Goal: Task Accomplishment & Management: Use online tool/utility

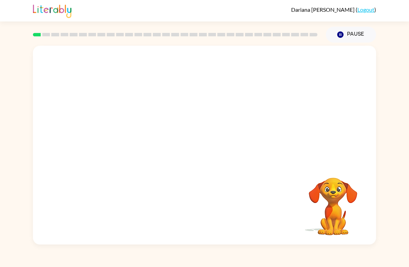
click at [180, 107] on video "Your browser must support playing .mp4 files to use Literably. Please try using…" at bounding box center [204, 105] width 343 height 118
click at [210, 150] on icon "button" at bounding box center [205, 149] width 12 height 12
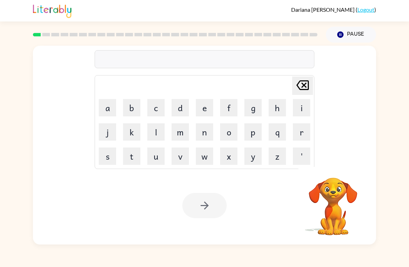
click at [128, 106] on button "b" at bounding box center [131, 107] width 17 height 17
click at [233, 135] on button "o" at bounding box center [228, 131] width 17 height 17
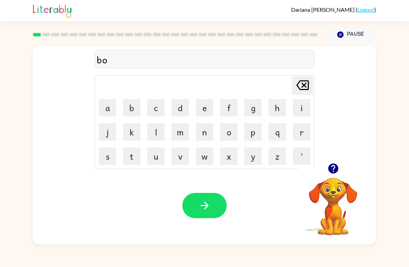
click at [304, 134] on button "r" at bounding box center [301, 131] width 17 height 17
click at [179, 110] on button "d" at bounding box center [180, 107] width 17 height 17
click at [235, 132] on button "o" at bounding box center [228, 131] width 17 height 17
click at [303, 88] on icon "[PERSON_NAME] last character input" at bounding box center [302, 85] width 17 height 17
click at [301, 135] on button "r" at bounding box center [301, 131] width 17 height 17
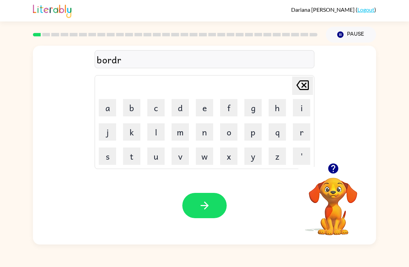
click at [211, 201] on button "button" at bounding box center [204, 205] width 44 height 25
click at [161, 107] on button "c" at bounding box center [155, 107] width 17 height 17
click at [233, 135] on button "o" at bounding box center [228, 131] width 17 height 17
click at [155, 156] on button "u" at bounding box center [155, 156] width 17 height 17
click at [207, 130] on button "n" at bounding box center [204, 131] width 17 height 17
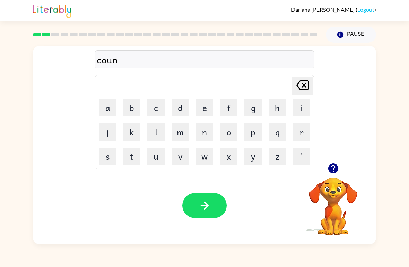
click at [136, 156] on button "t" at bounding box center [131, 156] width 17 height 17
click at [219, 209] on button "button" at bounding box center [204, 205] width 44 height 25
click at [151, 133] on button "l" at bounding box center [155, 131] width 17 height 17
click at [233, 135] on button "o" at bounding box center [228, 131] width 17 height 17
click at [155, 107] on button "c" at bounding box center [155, 107] width 17 height 17
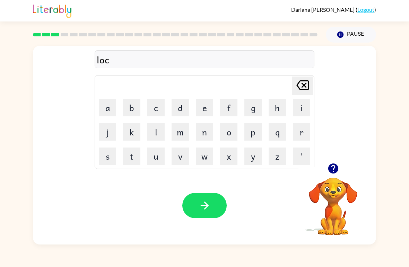
click at [106, 124] on button "j" at bounding box center [107, 131] width 17 height 17
click at [304, 87] on icon "[PERSON_NAME] last character input" at bounding box center [302, 85] width 17 height 17
click at [115, 112] on button "a" at bounding box center [107, 107] width 17 height 17
click at [134, 155] on button "t" at bounding box center [131, 156] width 17 height 17
click at [202, 111] on button "e" at bounding box center [204, 107] width 17 height 17
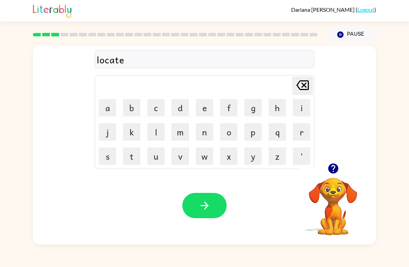
click at [214, 205] on button "button" at bounding box center [204, 205] width 44 height 25
click at [139, 157] on button "t" at bounding box center [131, 156] width 17 height 17
click at [207, 151] on button "w" at bounding box center [204, 156] width 17 height 17
click at [304, 109] on button "i" at bounding box center [301, 107] width 17 height 17
click at [204, 131] on button "n" at bounding box center [204, 131] width 17 height 17
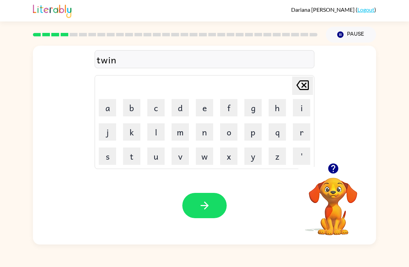
click at [215, 200] on button "button" at bounding box center [204, 205] width 44 height 25
click at [331, 173] on icon "button" at bounding box center [333, 169] width 10 height 10
click at [209, 136] on button "n" at bounding box center [204, 131] width 17 height 17
click at [208, 107] on button "e" at bounding box center [204, 107] width 17 height 17
click at [102, 159] on button "s" at bounding box center [107, 156] width 17 height 17
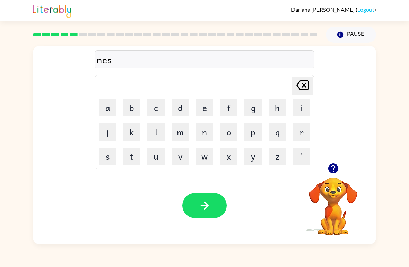
click at [300, 87] on icon "[PERSON_NAME] last character input" at bounding box center [302, 85] width 17 height 17
click at [106, 116] on button "a" at bounding box center [107, 107] width 17 height 17
click at [298, 135] on button "r" at bounding box center [301, 131] width 17 height 17
click at [150, 137] on button "l" at bounding box center [155, 131] width 17 height 17
click at [254, 158] on button "y" at bounding box center [252, 156] width 17 height 17
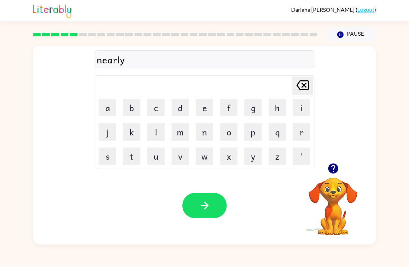
click at [210, 209] on icon "button" at bounding box center [205, 206] width 12 height 12
click at [206, 106] on button "e" at bounding box center [204, 107] width 17 height 17
click at [305, 85] on icon at bounding box center [302, 85] width 12 height 10
click at [133, 106] on button "b" at bounding box center [131, 107] width 17 height 17
click at [211, 108] on button "e" at bounding box center [204, 107] width 17 height 17
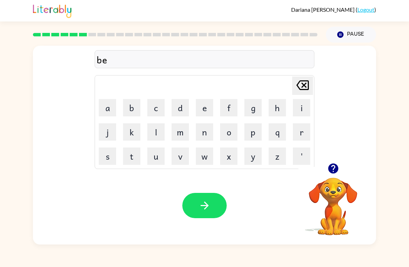
click at [109, 108] on button "a" at bounding box center [107, 107] width 17 height 17
click at [302, 84] on icon at bounding box center [302, 85] width 12 height 10
click at [276, 109] on button "h" at bounding box center [277, 107] width 17 height 17
click at [304, 104] on button "i" at bounding box center [301, 107] width 17 height 17
click at [211, 132] on button "n" at bounding box center [204, 131] width 17 height 17
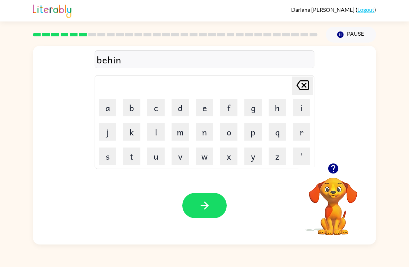
click at [184, 108] on button "d" at bounding box center [180, 107] width 17 height 17
click at [204, 107] on button "e" at bounding box center [204, 107] width 17 height 17
click at [217, 208] on button "button" at bounding box center [204, 205] width 44 height 25
click at [131, 156] on button "t" at bounding box center [131, 156] width 17 height 17
click at [303, 137] on button "r" at bounding box center [301, 131] width 17 height 17
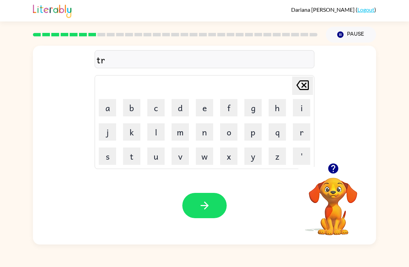
click at [302, 107] on button "i" at bounding box center [301, 107] width 17 height 17
click at [131, 132] on button "k" at bounding box center [131, 131] width 17 height 17
click at [157, 129] on button "l" at bounding box center [155, 131] width 17 height 17
click at [205, 105] on button "e" at bounding box center [204, 107] width 17 height 17
click at [206, 203] on icon "button" at bounding box center [205, 206] width 12 height 12
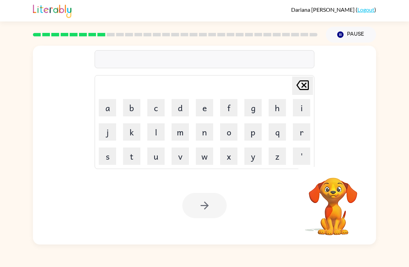
click at [181, 131] on button "m" at bounding box center [180, 131] width 17 height 17
click at [302, 109] on button "i" at bounding box center [301, 107] width 17 height 17
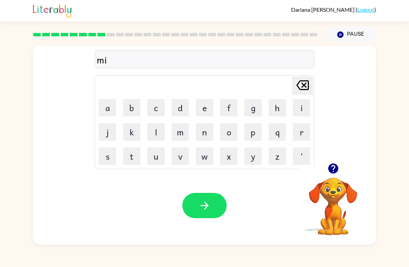
click at [305, 134] on button "r" at bounding box center [301, 131] width 17 height 17
click at [301, 109] on button "i" at bounding box center [301, 107] width 17 height 17
click at [132, 126] on button "k" at bounding box center [131, 131] width 17 height 17
click at [159, 131] on button "l" at bounding box center [155, 131] width 17 height 17
click at [203, 114] on button "e" at bounding box center [204, 107] width 17 height 17
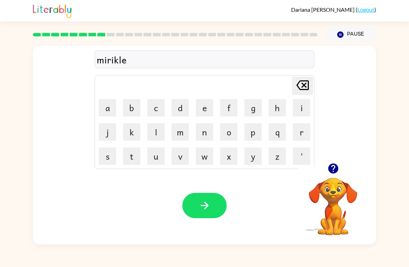
click at [214, 204] on button "button" at bounding box center [204, 205] width 44 height 25
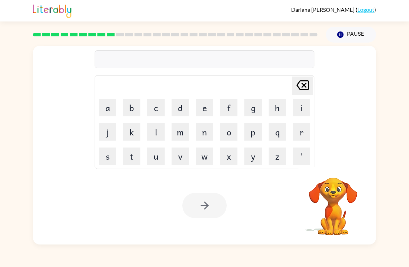
click at [202, 133] on button "n" at bounding box center [204, 131] width 17 height 17
click at [299, 107] on button "i" at bounding box center [301, 107] width 17 height 17
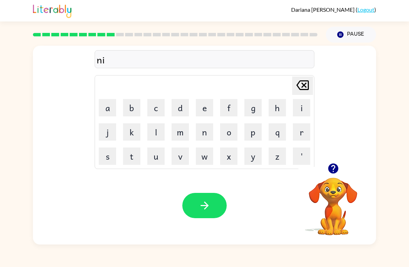
click at [181, 130] on button "m" at bounding box center [180, 131] width 17 height 17
click at [130, 107] on button "b" at bounding box center [131, 107] width 17 height 17
click at [160, 136] on button "l" at bounding box center [155, 131] width 17 height 17
click at [202, 109] on button "e" at bounding box center [204, 107] width 17 height 17
click at [205, 214] on button "button" at bounding box center [204, 205] width 44 height 25
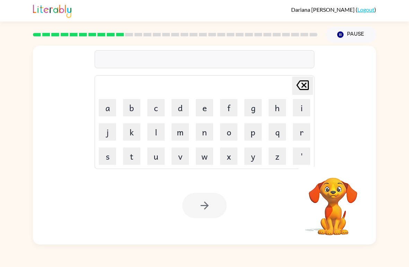
click at [155, 154] on button "u" at bounding box center [155, 156] width 17 height 17
click at [210, 130] on button "n" at bounding box center [204, 131] width 17 height 17
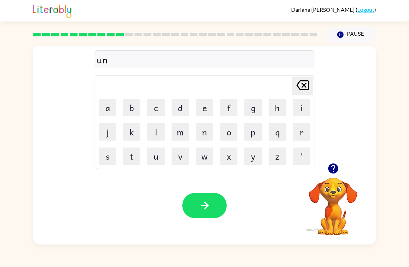
click at [232, 103] on button "f" at bounding box center [228, 107] width 17 height 17
click at [230, 126] on button "o" at bounding box center [228, 131] width 17 height 17
click at [154, 131] on button "l" at bounding box center [155, 131] width 17 height 17
click at [132, 102] on button "b" at bounding box center [131, 107] width 17 height 17
click at [304, 88] on icon "[PERSON_NAME] last character input" at bounding box center [302, 85] width 17 height 17
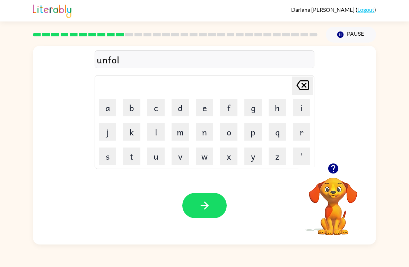
click at [179, 111] on button "d" at bounding box center [180, 107] width 17 height 17
click at [205, 109] on button "e" at bounding box center [204, 107] width 17 height 17
click at [213, 206] on button "button" at bounding box center [204, 205] width 44 height 25
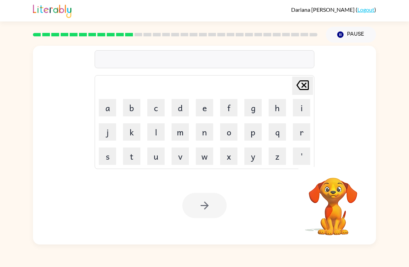
click at [182, 157] on button "v" at bounding box center [180, 156] width 17 height 17
click at [231, 132] on button "o" at bounding box center [228, 131] width 17 height 17
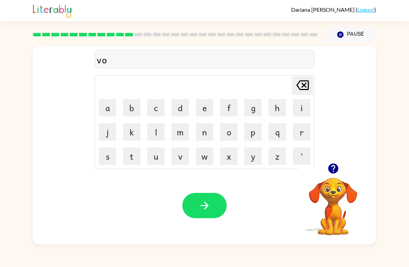
click at [134, 157] on button "t" at bounding box center [131, 156] width 17 height 17
click at [208, 108] on button "e" at bounding box center [204, 107] width 17 height 17
click at [210, 198] on button "button" at bounding box center [204, 205] width 44 height 25
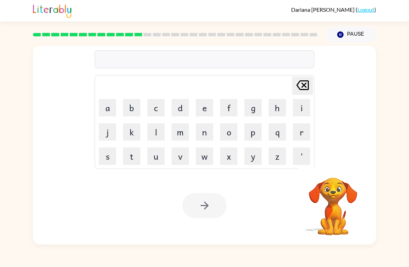
click at [133, 104] on button "b" at bounding box center [131, 107] width 17 height 17
click at [209, 112] on button "e" at bounding box center [204, 107] width 17 height 17
click at [180, 109] on button "d" at bounding box center [180, 107] width 17 height 17
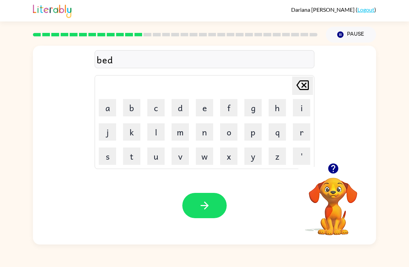
click at [129, 156] on button "t" at bounding box center [131, 156] width 17 height 17
click at [305, 110] on button "i" at bounding box center [301, 107] width 17 height 17
click at [185, 132] on button "m" at bounding box center [180, 131] width 17 height 17
click at [202, 109] on button "e" at bounding box center [204, 107] width 17 height 17
click at [213, 205] on button "button" at bounding box center [204, 205] width 44 height 25
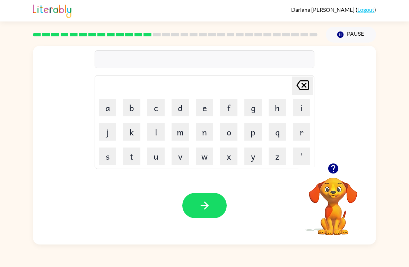
click at [333, 167] on icon "button" at bounding box center [333, 169] width 10 height 10
click at [235, 106] on button "f" at bounding box center [228, 107] width 17 height 17
click at [299, 115] on button "i" at bounding box center [301, 107] width 17 height 17
click at [135, 156] on button "t" at bounding box center [131, 156] width 17 height 17
click at [207, 131] on button "n" at bounding box center [204, 131] width 17 height 17
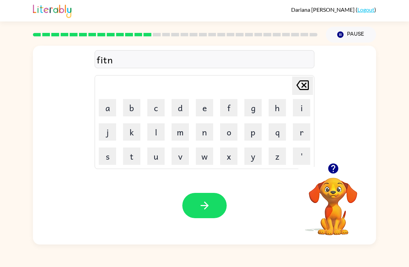
click at [206, 104] on button "e" at bounding box center [204, 107] width 17 height 17
click at [105, 150] on button "s" at bounding box center [107, 156] width 17 height 17
click at [104, 149] on button "s" at bounding box center [107, 156] width 17 height 17
click at [218, 216] on button "button" at bounding box center [204, 205] width 44 height 25
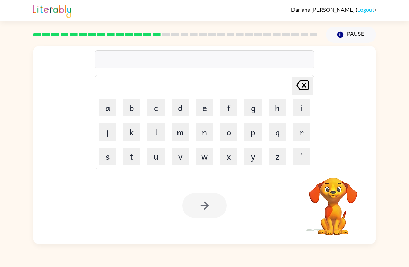
click at [183, 108] on button "d" at bounding box center [180, 107] width 17 height 17
click at [105, 108] on button "a" at bounding box center [107, 107] width 17 height 17
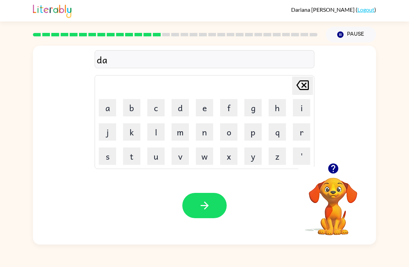
click at [337, 172] on icon "button" at bounding box center [333, 169] width 10 height 10
click at [304, 86] on icon at bounding box center [302, 85] width 12 height 10
click at [207, 106] on button "e" at bounding box center [204, 107] width 17 height 17
click at [162, 133] on button "l" at bounding box center [155, 131] width 17 height 17
click at [103, 112] on button "a" at bounding box center [107, 107] width 17 height 17
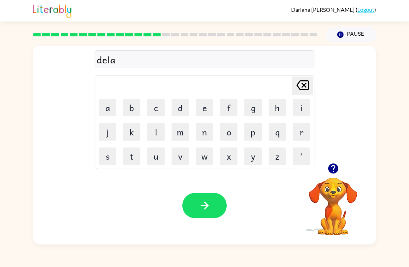
click at [188, 155] on button "v" at bounding box center [180, 156] width 17 height 17
click at [300, 86] on icon "[PERSON_NAME] last character input" at bounding box center [302, 85] width 17 height 17
click at [255, 151] on button "y" at bounding box center [252, 156] width 17 height 17
click at [202, 209] on icon "button" at bounding box center [205, 206] width 12 height 12
click at [134, 146] on td "t" at bounding box center [132, 157] width 24 height 24
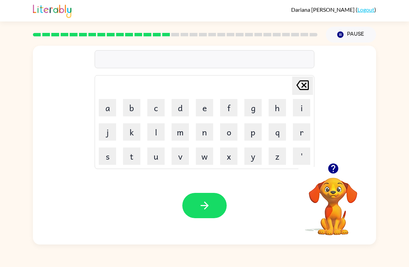
click at [135, 158] on button "t" at bounding box center [131, 156] width 17 height 17
click at [301, 133] on button "r" at bounding box center [301, 131] width 17 height 17
click at [178, 134] on button "m" at bounding box center [180, 131] width 17 height 17
click at [302, 89] on icon "[PERSON_NAME] last character input" at bounding box center [302, 85] width 17 height 17
click at [334, 169] on icon "button" at bounding box center [333, 169] width 12 height 12
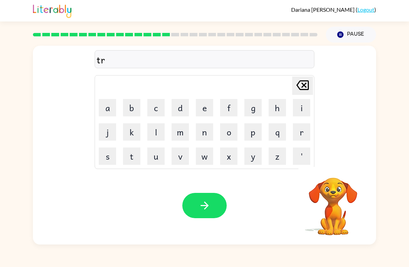
click at [160, 154] on button "u" at bounding box center [155, 156] width 17 height 17
click at [175, 129] on button "m" at bounding box center [180, 131] width 17 height 17
click at [213, 199] on button "button" at bounding box center [204, 205] width 44 height 25
click at [110, 152] on button "s" at bounding box center [107, 156] width 17 height 17
click at [201, 113] on button "e" at bounding box center [204, 107] width 17 height 17
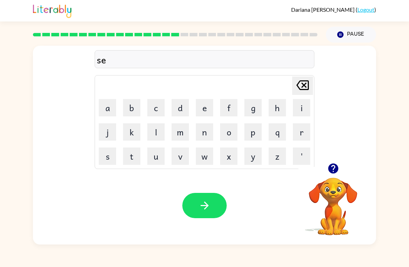
click at [132, 160] on button "t" at bounding box center [131, 156] width 17 height 17
click at [200, 210] on icon "button" at bounding box center [205, 206] width 12 height 12
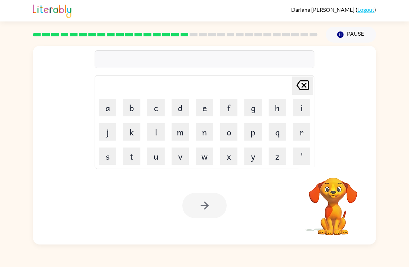
click at [186, 111] on button "d" at bounding box center [180, 107] width 17 height 17
click at [304, 85] on icon at bounding box center [302, 85] width 12 height 10
click at [132, 106] on button "b" at bounding box center [131, 107] width 17 height 17
click at [301, 128] on button "r" at bounding box center [301, 131] width 17 height 17
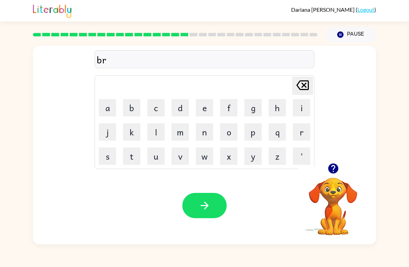
click at [303, 109] on button "i" at bounding box center [301, 107] width 17 height 17
click at [179, 131] on button "m" at bounding box center [180, 131] width 17 height 17
click at [305, 108] on button "i" at bounding box center [301, 107] width 17 height 17
click at [206, 129] on button "n" at bounding box center [204, 131] width 17 height 17
click at [254, 109] on button "g" at bounding box center [252, 107] width 17 height 17
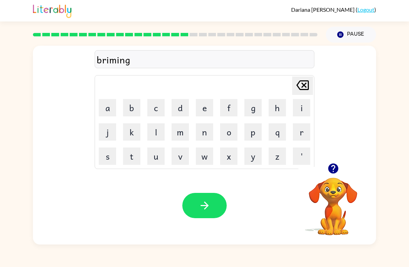
click at [215, 209] on button "button" at bounding box center [204, 205] width 44 height 25
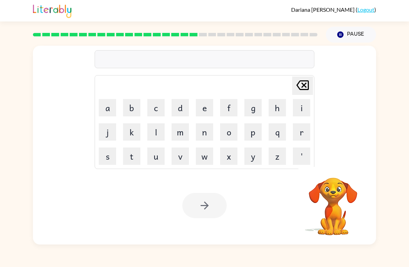
click at [260, 129] on button "p" at bounding box center [252, 131] width 17 height 17
click at [158, 129] on button "l" at bounding box center [155, 131] width 17 height 17
click at [104, 131] on button "j" at bounding box center [107, 131] width 17 height 17
click at [310, 83] on icon "[PERSON_NAME] last character input" at bounding box center [302, 85] width 17 height 17
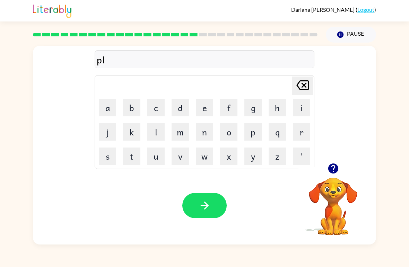
click at [106, 112] on button "a" at bounding box center [107, 107] width 17 height 17
click at [100, 146] on td "s" at bounding box center [108, 157] width 24 height 24
click at [110, 154] on button "s" at bounding box center [107, 156] width 17 height 17
click at [135, 150] on button "t" at bounding box center [131, 156] width 17 height 17
click at [302, 107] on button "i" at bounding box center [301, 107] width 17 height 17
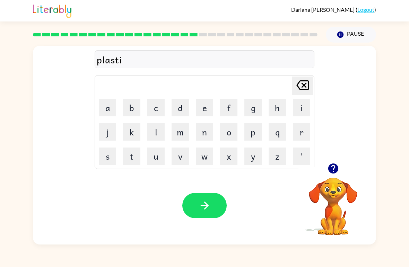
click at [160, 105] on button "c" at bounding box center [155, 107] width 17 height 17
click at [212, 201] on button "button" at bounding box center [204, 205] width 44 height 25
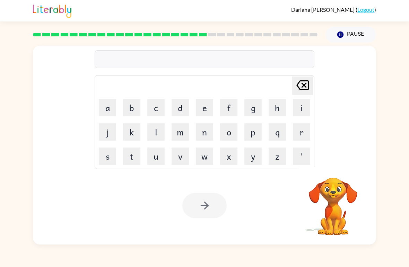
click at [180, 107] on button "d" at bounding box center [180, 107] width 17 height 17
click at [300, 109] on button "i" at bounding box center [301, 107] width 17 height 17
click at [111, 152] on button "s" at bounding box center [107, 156] width 17 height 17
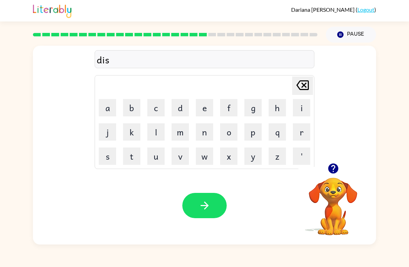
click at [254, 130] on button "p" at bounding box center [252, 131] width 17 height 17
click at [157, 131] on button "l" at bounding box center [155, 131] width 17 height 17
click at [112, 110] on button "a" at bounding box center [107, 107] width 17 height 17
click at [206, 201] on icon "button" at bounding box center [205, 206] width 12 height 12
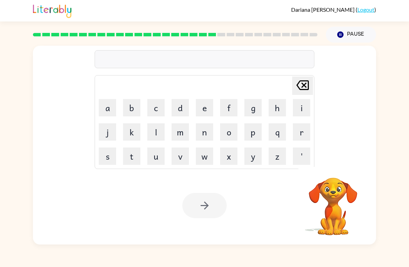
click at [178, 112] on button "d" at bounding box center [180, 107] width 17 height 17
click at [158, 156] on button "u" at bounding box center [155, 156] width 17 height 17
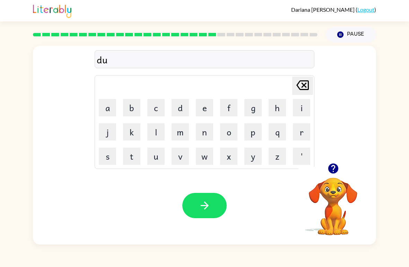
click at [105, 152] on button "s" at bounding box center [107, 156] width 17 height 17
click at [138, 154] on button "t" at bounding box center [131, 156] width 17 height 17
click at [210, 109] on button "e" at bounding box center [204, 107] width 17 height 17
click at [185, 105] on button "d" at bounding box center [180, 107] width 17 height 17
click at [210, 202] on icon "button" at bounding box center [205, 206] width 12 height 12
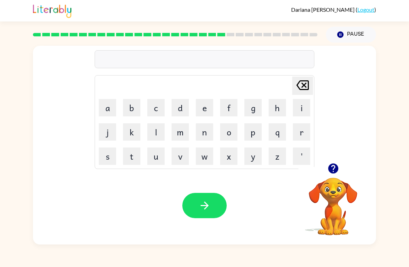
click at [111, 152] on button "s" at bounding box center [107, 156] width 17 height 17
click at [204, 112] on button "e" at bounding box center [204, 107] width 17 height 17
click at [210, 132] on button "n" at bounding box center [204, 131] width 17 height 17
click at [137, 153] on button "t" at bounding box center [131, 156] width 17 height 17
click at [204, 107] on button "e" at bounding box center [204, 107] width 17 height 17
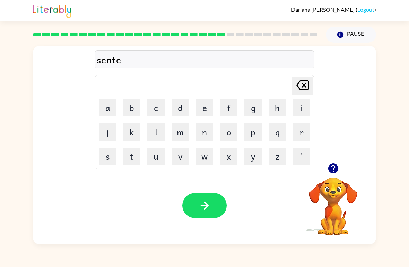
click at [254, 127] on button "p" at bounding box center [252, 131] width 17 height 17
click at [299, 109] on button "i" at bounding box center [301, 107] width 17 height 17
click at [188, 110] on button "d" at bounding box center [180, 107] width 17 height 17
click at [208, 193] on button "button" at bounding box center [204, 205] width 44 height 25
click at [309, 132] on button "r" at bounding box center [301, 131] width 17 height 17
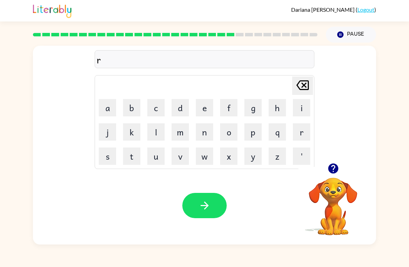
click at [110, 114] on button "a" at bounding box center [107, 107] width 17 height 17
click at [305, 110] on button "i" at bounding box center [301, 107] width 17 height 17
click at [202, 133] on button "n" at bounding box center [204, 131] width 17 height 17
click at [151, 108] on button "c" at bounding box center [155, 107] width 17 height 17
click at [229, 126] on button "o" at bounding box center [228, 131] width 17 height 17
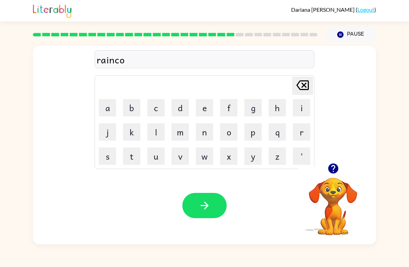
click at [160, 154] on button "u" at bounding box center [155, 156] width 17 height 17
click at [296, 91] on icon "[PERSON_NAME] last character input" at bounding box center [302, 85] width 17 height 17
click at [130, 157] on button "t" at bounding box center [131, 156] width 17 height 17
click at [204, 112] on button "e" at bounding box center [204, 107] width 17 height 17
click at [210, 200] on icon "button" at bounding box center [205, 206] width 12 height 12
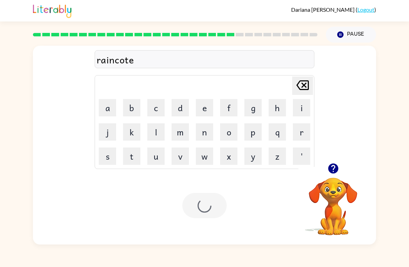
click at [333, 172] on icon "button" at bounding box center [333, 169] width 12 height 12
click at [309, 89] on icon "[PERSON_NAME] last character input" at bounding box center [302, 85] width 17 height 17
click at [304, 91] on icon "[PERSON_NAME] last character input" at bounding box center [302, 85] width 17 height 17
click at [303, 89] on icon "[PERSON_NAME] last character input" at bounding box center [302, 85] width 17 height 17
click at [231, 134] on button "o" at bounding box center [228, 131] width 17 height 17
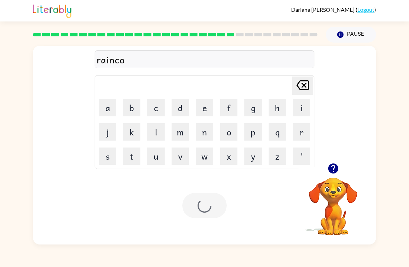
click at [158, 153] on button "u" at bounding box center [155, 156] width 17 height 17
click at [134, 156] on button "t" at bounding box center [131, 156] width 17 height 17
click at [300, 88] on icon at bounding box center [302, 85] width 12 height 10
click at [299, 93] on icon "[PERSON_NAME] last character input" at bounding box center [302, 85] width 17 height 17
click at [133, 155] on button "t" at bounding box center [131, 156] width 17 height 17
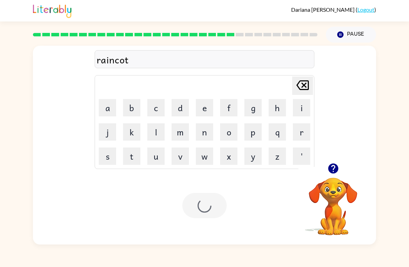
click at [211, 104] on button "e" at bounding box center [204, 107] width 17 height 17
click at [207, 200] on div at bounding box center [204, 205] width 44 height 25
click at [205, 204] on div at bounding box center [204, 205] width 44 height 25
click at [204, 204] on div at bounding box center [204, 205] width 44 height 25
click at [224, 216] on div at bounding box center [204, 205] width 44 height 25
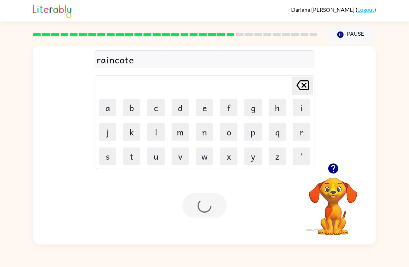
click at [228, 204] on div "Your browser must support playing .mp4 files to use Literably. Please try using…" at bounding box center [204, 206] width 343 height 78
click at [217, 196] on div at bounding box center [204, 205] width 44 height 25
click at [181, 135] on button "m" at bounding box center [180, 131] width 17 height 17
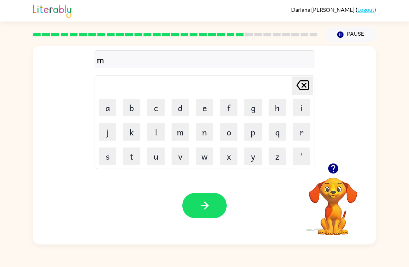
click at [107, 110] on button "a" at bounding box center [107, 107] width 17 height 17
click at [296, 130] on button "r" at bounding box center [301, 131] width 17 height 17
click at [132, 133] on button "k" at bounding box center [131, 131] width 17 height 17
click at [204, 107] on button "e" at bounding box center [204, 107] width 17 height 17
click at [297, 127] on button "r" at bounding box center [301, 131] width 17 height 17
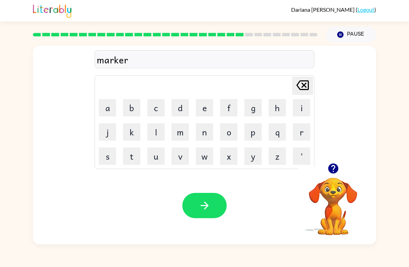
click at [216, 203] on button "button" at bounding box center [204, 205] width 44 height 25
click at [110, 104] on button "a" at bounding box center [107, 107] width 17 height 17
click at [179, 157] on button "v" at bounding box center [180, 156] width 17 height 17
click at [105, 106] on button "a" at bounding box center [107, 107] width 17 height 17
click at [202, 129] on button "n" at bounding box center [204, 131] width 17 height 17
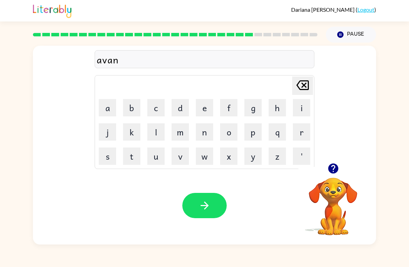
click at [155, 104] on button "c" at bounding box center [155, 107] width 17 height 17
click at [297, 112] on button "i" at bounding box center [301, 107] width 17 height 17
click at [207, 132] on button "n" at bounding box center [204, 131] width 17 height 17
click at [258, 113] on button "g" at bounding box center [252, 107] width 17 height 17
click at [214, 201] on button "button" at bounding box center [204, 205] width 44 height 25
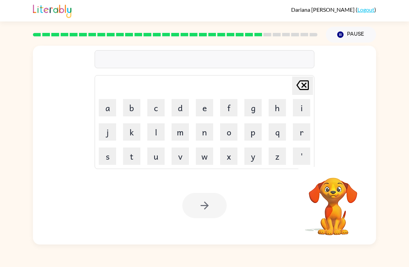
click at [254, 107] on button "g" at bounding box center [252, 107] width 17 height 17
click at [228, 127] on button "o" at bounding box center [228, 131] width 17 height 17
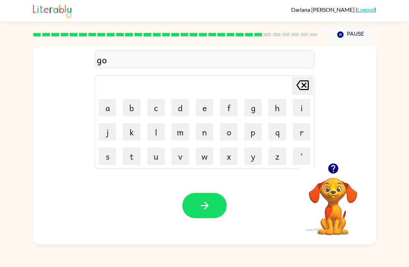
click at [131, 104] on button "b" at bounding box center [131, 107] width 17 height 17
click at [157, 137] on button "l" at bounding box center [155, 131] width 17 height 17
click at [301, 109] on button "i" at bounding box center [301, 107] width 17 height 17
click at [209, 128] on button "n" at bounding box center [204, 131] width 17 height 17
click at [213, 205] on button "button" at bounding box center [204, 205] width 44 height 25
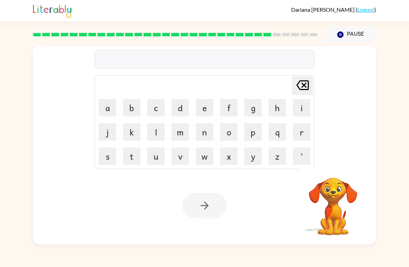
click at [253, 111] on button "g" at bounding box center [252, 107] width 17 height 17
click at [231, 126] on button "o" at bounding box center [228, 131] width 17 height 17
click at [183, 154] on button "v" at bounding box center [180, 156] width 17 height 17
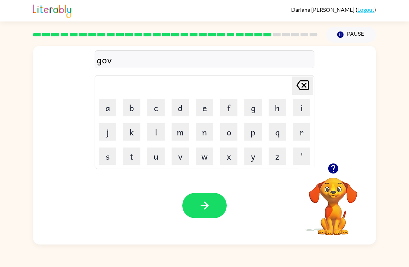
click at [209, 112] on button "e" at bounding box center [204, 107] width 17 height 17
click at [305, 129] on button "r" at bounding box center [301, 131] width 17 height 17
click at [182, 135] on button "m" at bounding box center [180, 131] width 17 height 17
click at [204, 106] on button "e" at bounding box center [204, 107] width 17 height 17
click at [206, 126] on button "n" at bounding box center [204, 131] width 17 height 17
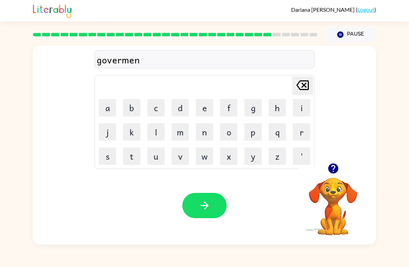
click at [136, 151] on button "t" at bounding box center [131, 156] width 17 height 17
click at [210, 207] on icon "button" at bounding box center [205, 206] width 12 height 12
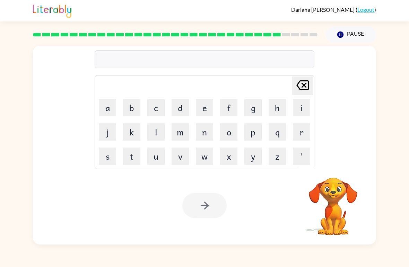
click at [109, 154] on button "s" at bounding box center [107, 156] width 17 height 17
click at [136, 154] on button "t" at bounding box center [131, 156] width 17 height 17
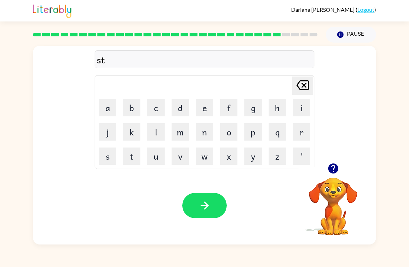
click at [297, 132] on button "r" at bounding box center [301, 131] width 17 height 17
click at [110, 102] on button "a" at bounding box center [107, 107] width 17 height 17
click at [204, 107] on button "e" at bounding box center [204, 107] width 17 height 17
click at [301, 84] on icon "[PERSON_NAME] last character input" at bounding box center [302, 85] width 17 height 17
click at [301, 108] on button "i" at bounding box center [301, 107] width 17 height 17
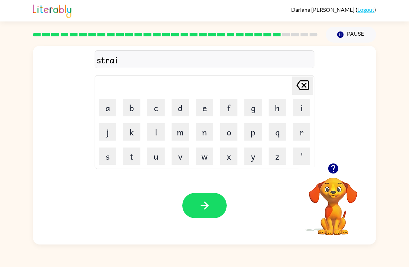
click at [209, 133] on button "n" at bounding box center [204, 131] width 17 height 17
click at [209, 193] on button "button" at bounding box center [204, 205] width 44 height 25
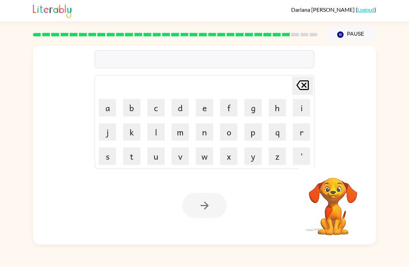
click at [111, 153] on button "s" at bounding box center [107, 156] width 17 height 17
click at [279, 105] on button "h" at bounding box center [277, 107] width 17 height 17
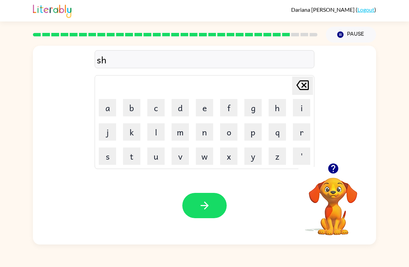
click at [105, 110] on button "a" at bounding box center [107, 107] width 17 height 17
click at [255, 130] on button "p" at bounding box center [252, 131] width 17 height 17
click at [206, 112] on button "e" at bounding box center [204, 107] width 17 height 17
click at [202, 205] on icon "button" at bounding box center [205, 206] width 12 height 12
click at [205, 104] on button "e" at bounding box center [204, 107] width 17 height 17
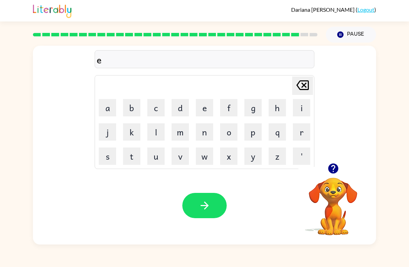
click at [233, 157] on button "x" at bounding box center [228, 156] width 17 height 17
click at [201, 102] on button "e" at bounding box center [204, 107] width 17 height 17
click at [163, 132] on button "l" at bounding box center [155, 131] width 17 height 17
click at [200, 107] on button "e" at bounding box center [204, 107] width 17 height 17
click at [209, 128] on button "n" at bounding box center [204, 131] width 17 height 17
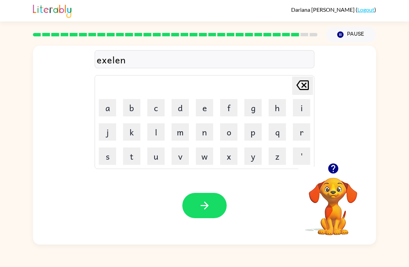
click at [137, 152] on button "t" at bounding box center [131, 156] width 17 height 17
click at [209, 199] on button "button" at bounding box center [204, 205] width 44 height 25
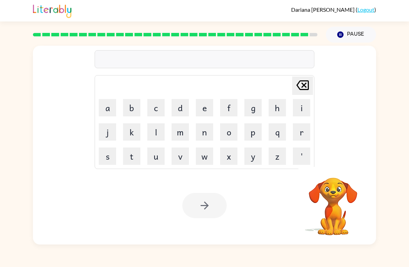
click at [115, 133] on button "j" at bounding box center [107, 131] width 17 height 17
click at [110, 112] on button "a" at bounding box center [107, 107] width 17 height 17
click at [205, 153] on button "w" at bounding box center [204, 156] width 17 height 17
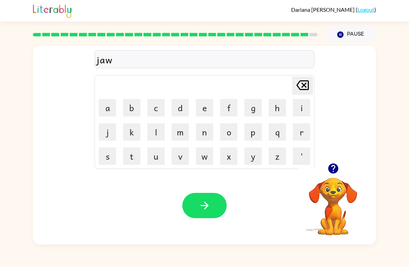
click at [130, 105] on button "b" at bounding box center [131, 107] width 17 height 17
click at [236, 106] on button "f" at bounding box center [228, 107] width 17 height 17
click at [304, 84] on icon "[PERSON_NAME] last character input" at bounding box center [302, 85] width 17 height 17
click at [306, 126] on button "r" at bounding box center [301, 131] width 17 height 17
click at [113, 107] on button "a" at bounding box center [107, 107] width 17 height 17
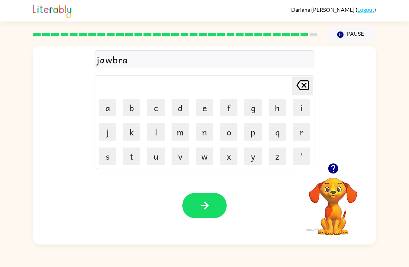
click at [137, 126] on button "k" at bounding box center [131, 131] width 17 height 17
click at [208, 104] on button "e" at bounding box center [204, 107] width 17 height 17
click at [303, 128] on button "r" at bounding box center [301, 131] width 17 height 17
click at [208, 206] on icon "button" at bounding box center [204, 206] width 8 height 8
